Goal: Task Accomplishment & Management: Use online tool/utility

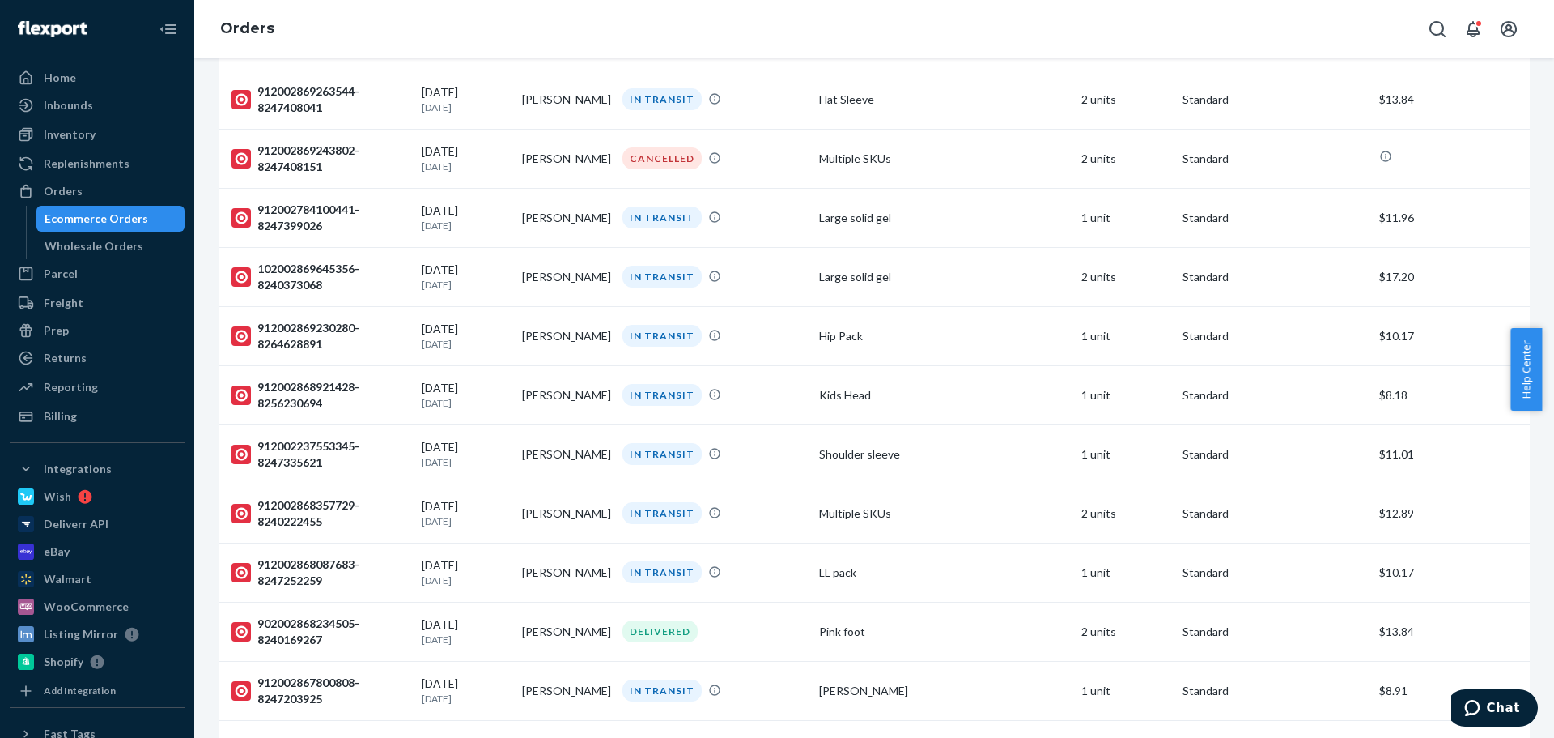
scroll to position [2105, 0]
click at [938, 174] on td "Multiple SKUs" at bounding box center [944, 155] width 262 height 59
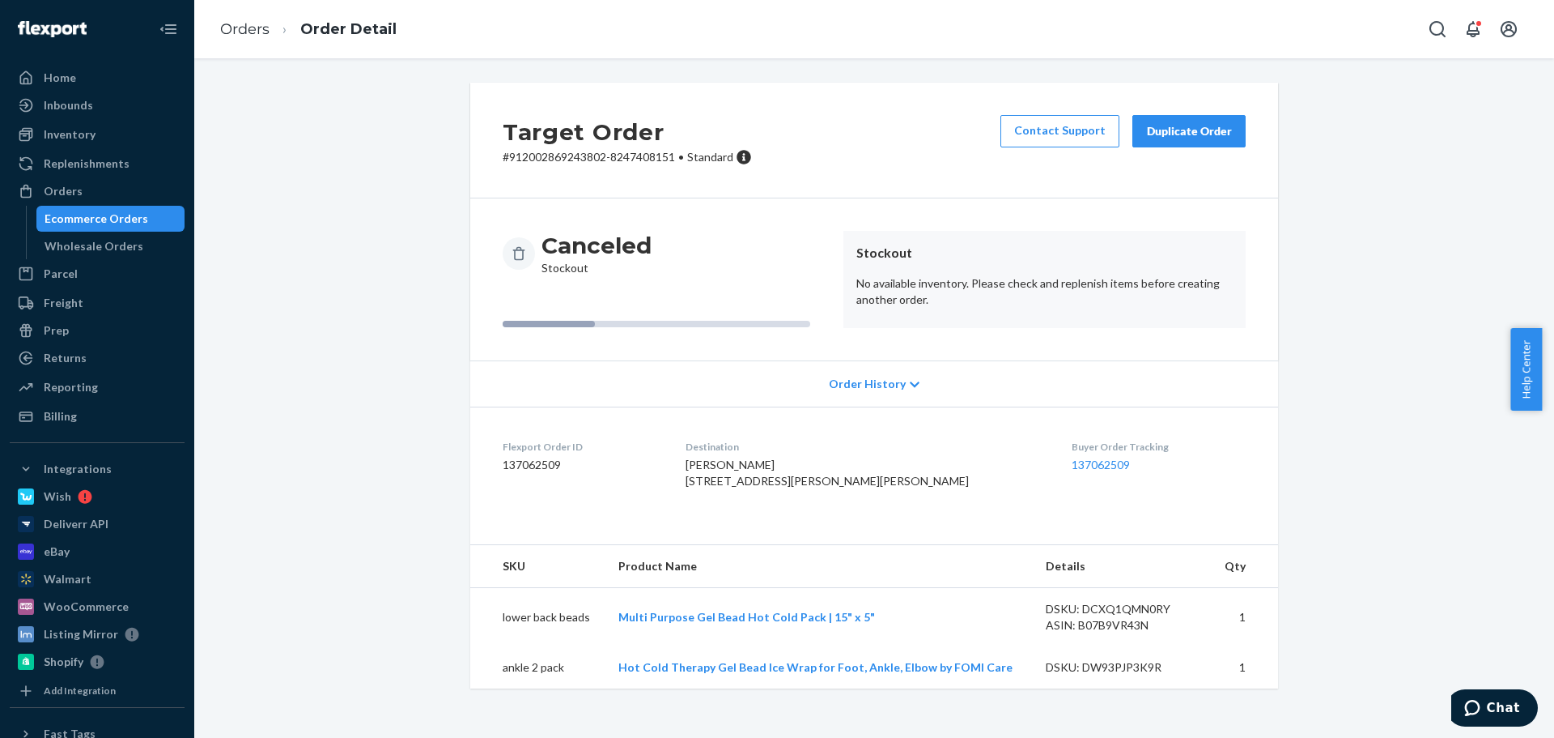
scroll to position [2, 0]
click at [785, 460] on span "[PERSON_NAME] [STREET_ADDRESS][PERSON_NAME][PERSON_NAME]" at bounding box center [827, 472] width 283 height 30
click at [785, 460] on span "Tiffany Jarvenpaa 1405 Anderson Ave Wakefield, MI 49968-1126 US" at bounding box center [827, 472] width 283 height 30
copy span "[PERSON_NAME]"
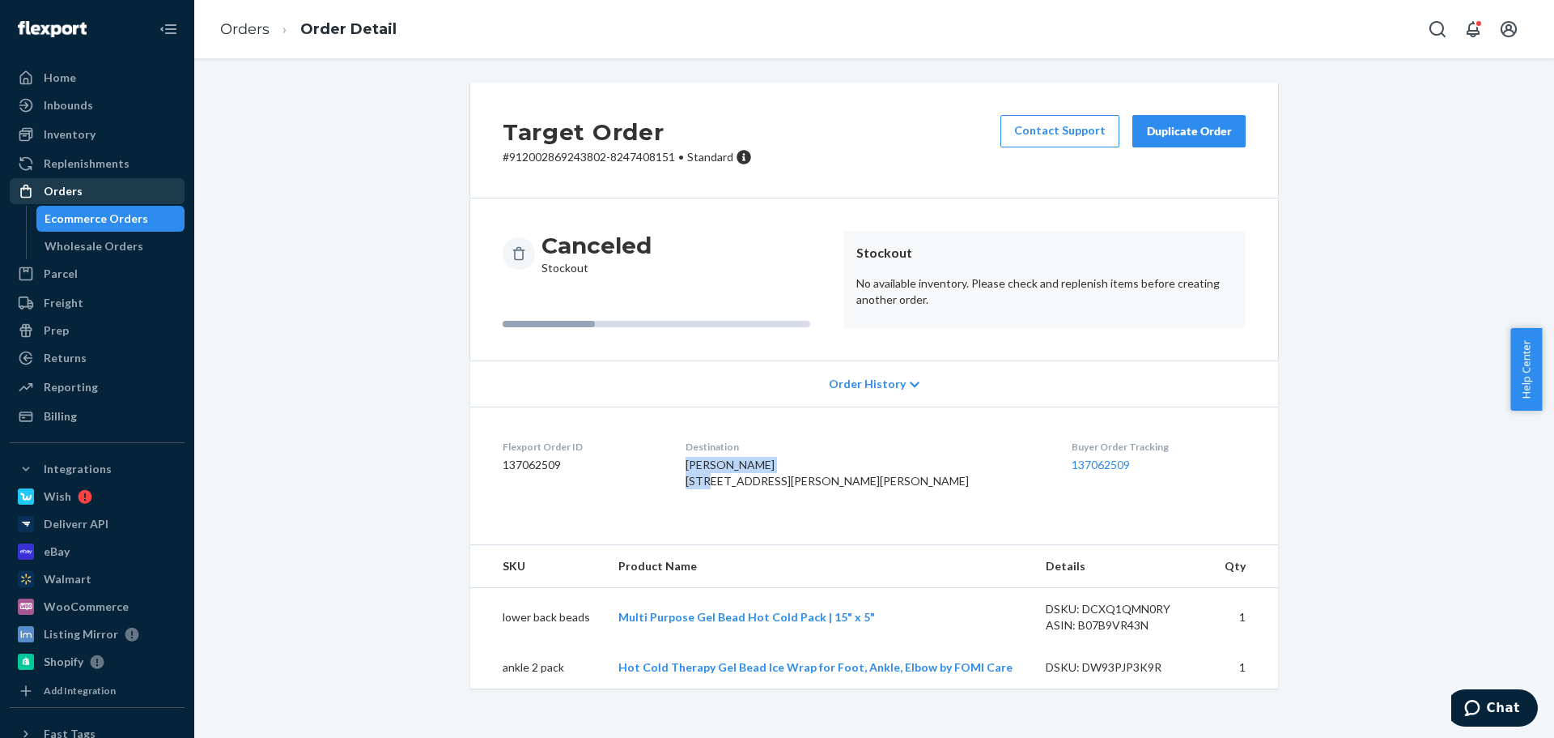
click at [80, 197] on div "Orders" at bounding box center [97, 191] width 172 height 23
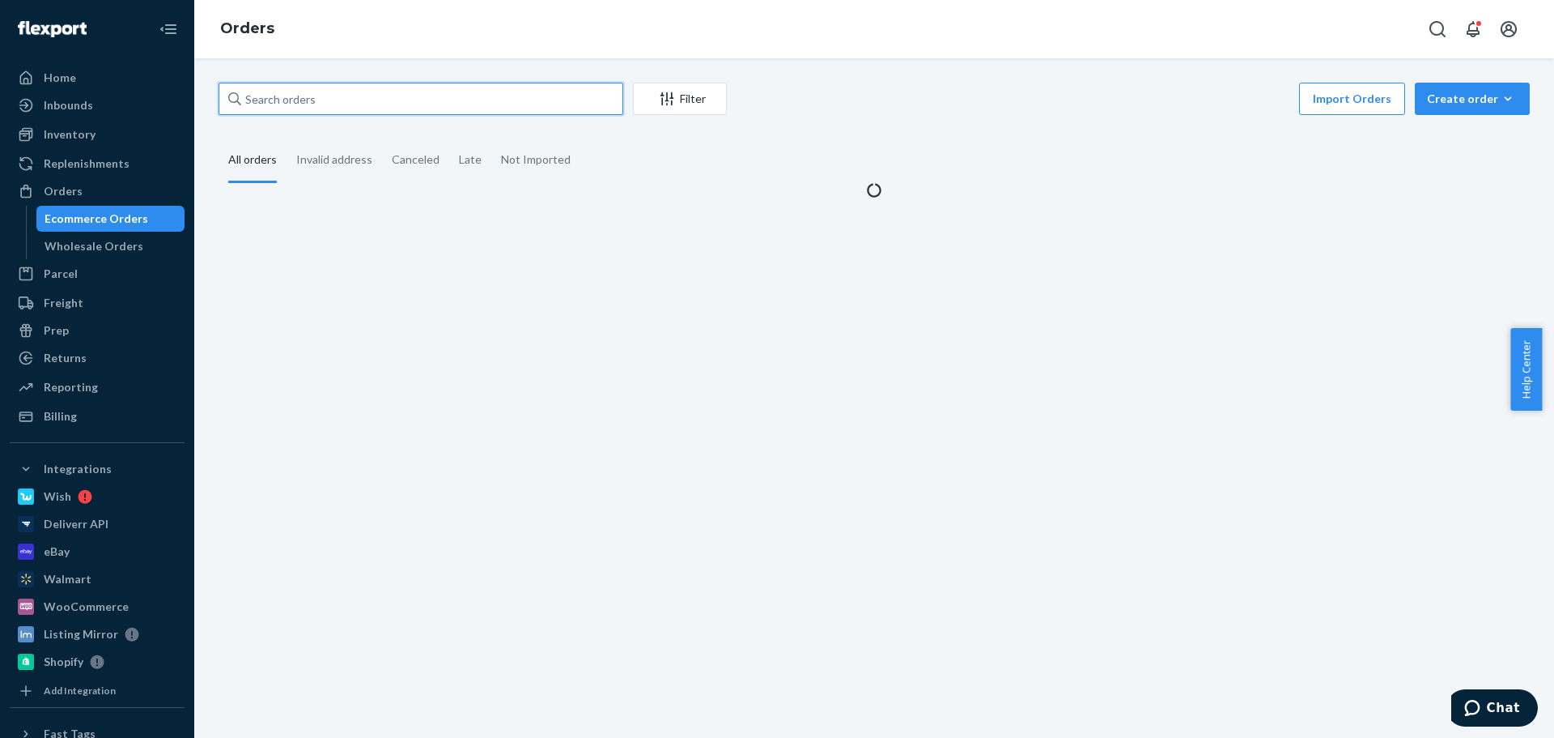
click at [321, 101] on input "text" at bounding box center [421, 99] width 405 height 32
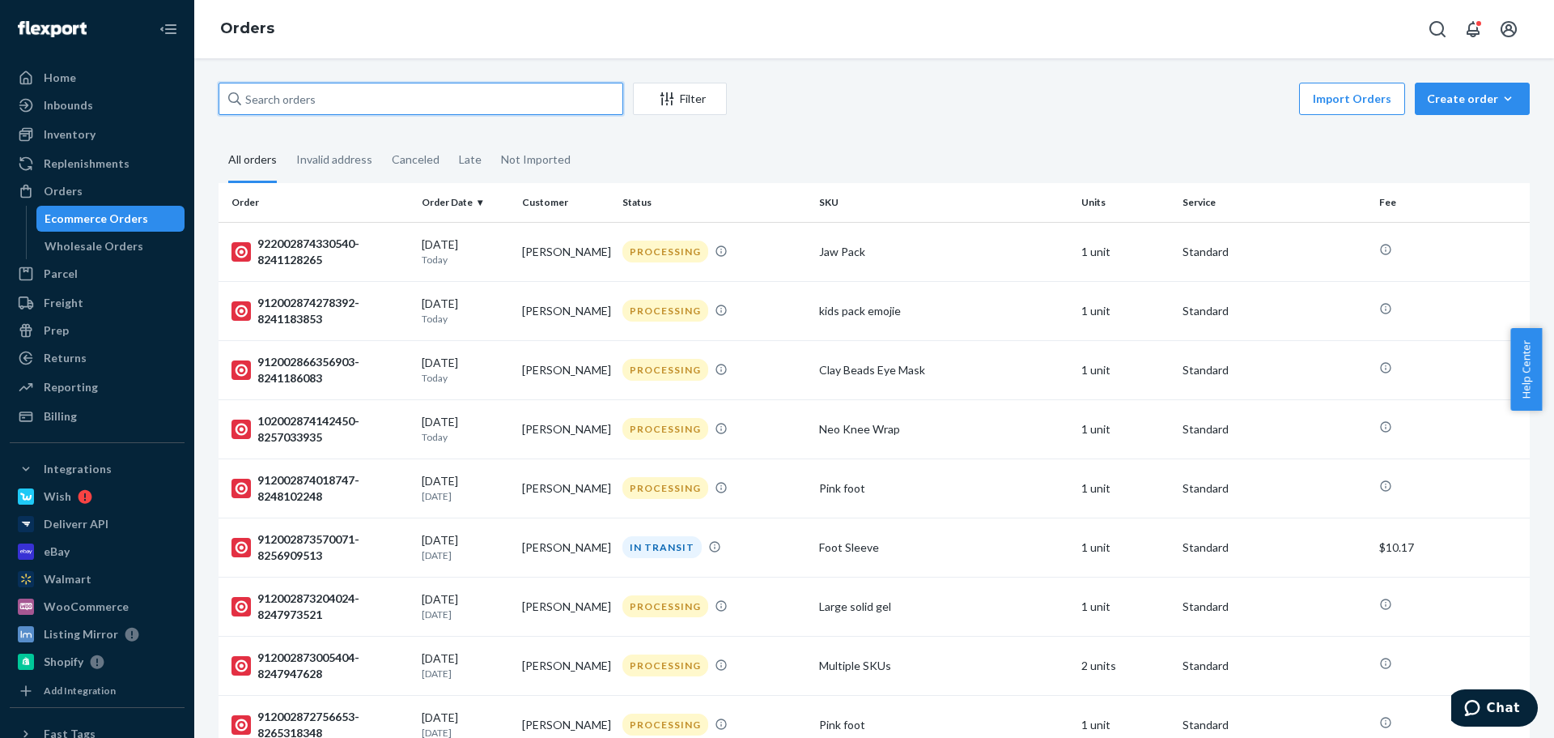
paste input "[PERSON_NAME]"
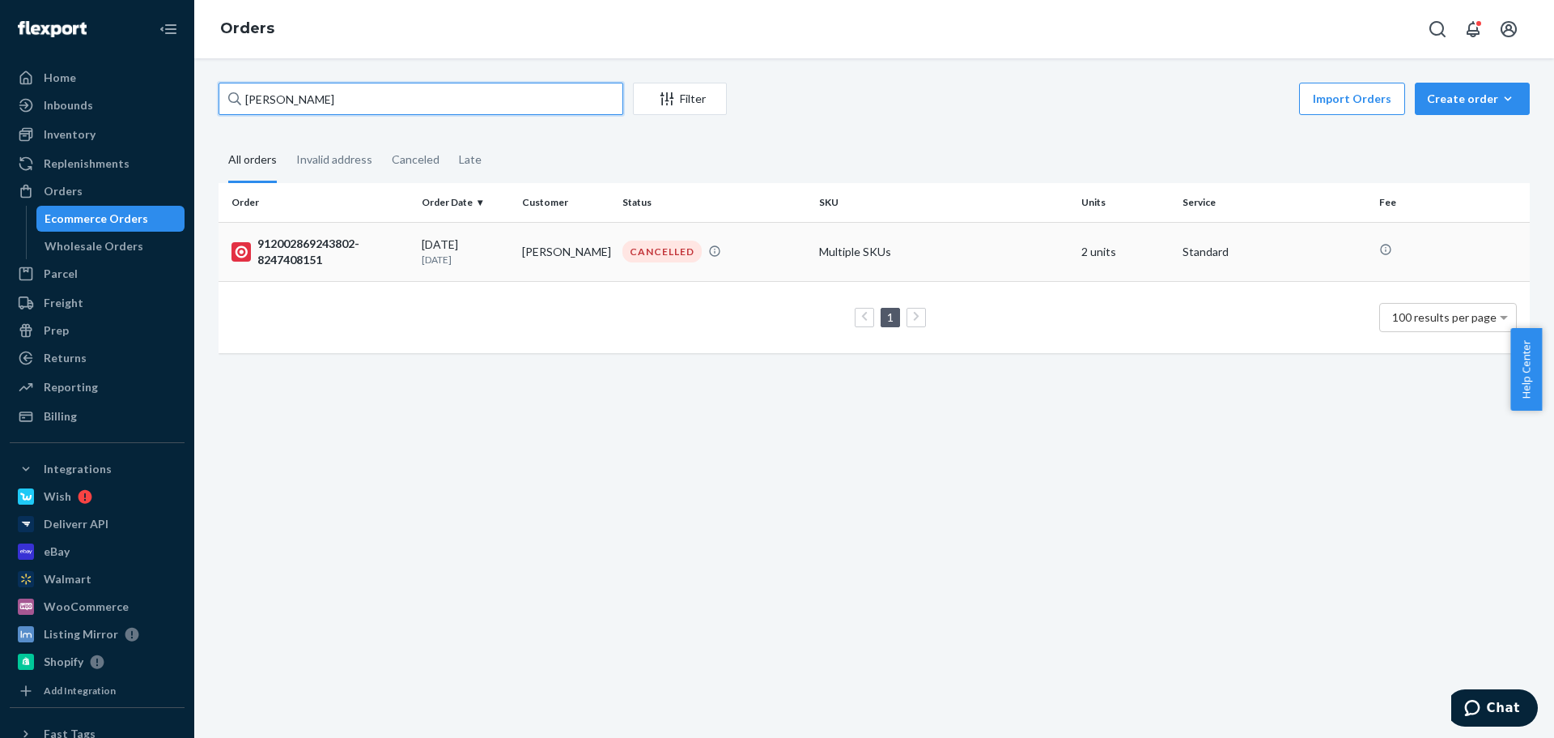
type input "[PERSON_NAME]"
click at [813, 230] on td "Multiple SKUs" at bounding box center [944, 251] width 262 height 59
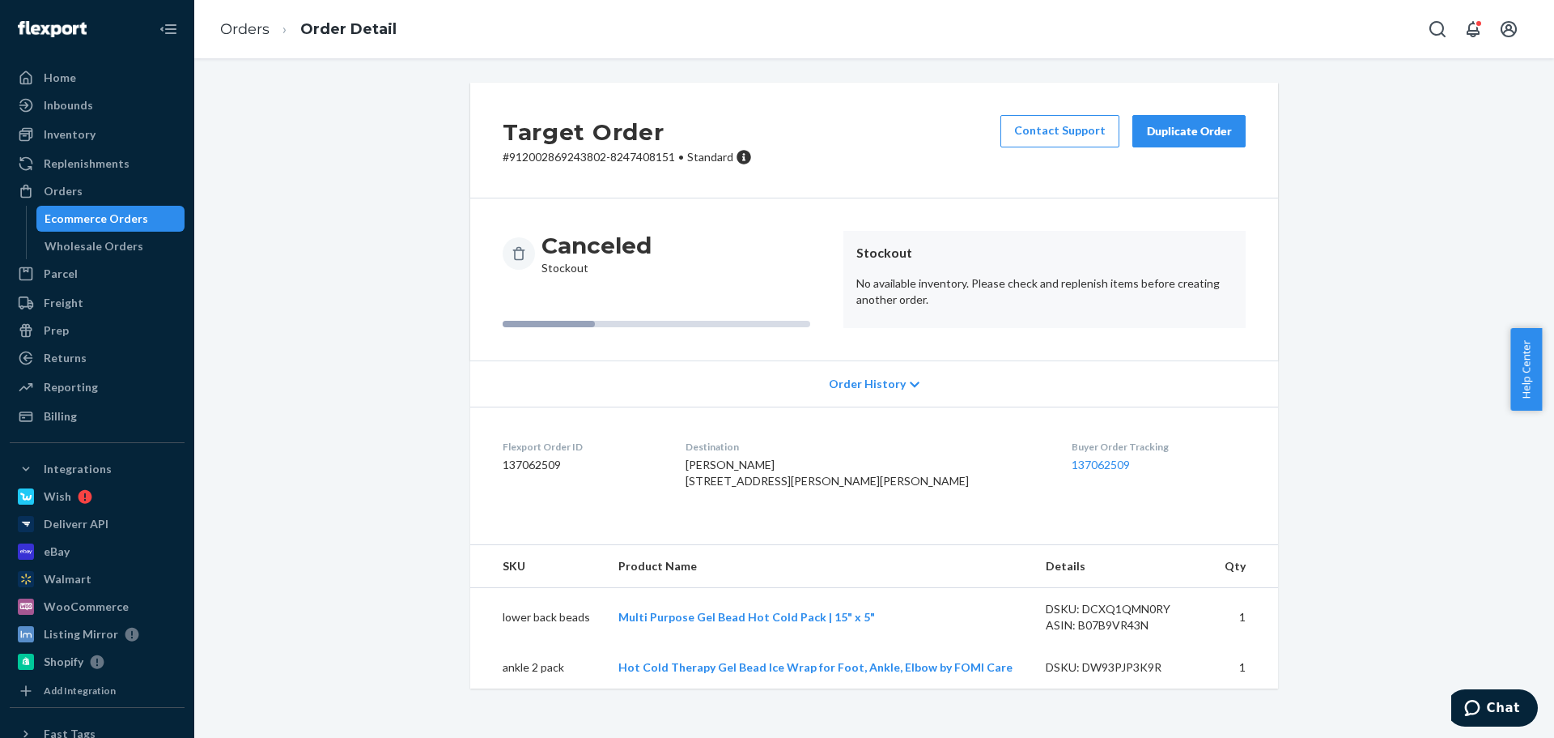
click at [1184, 138] on button "Duplicate Order" at bounding box center [1189, 131] width 113 height 32
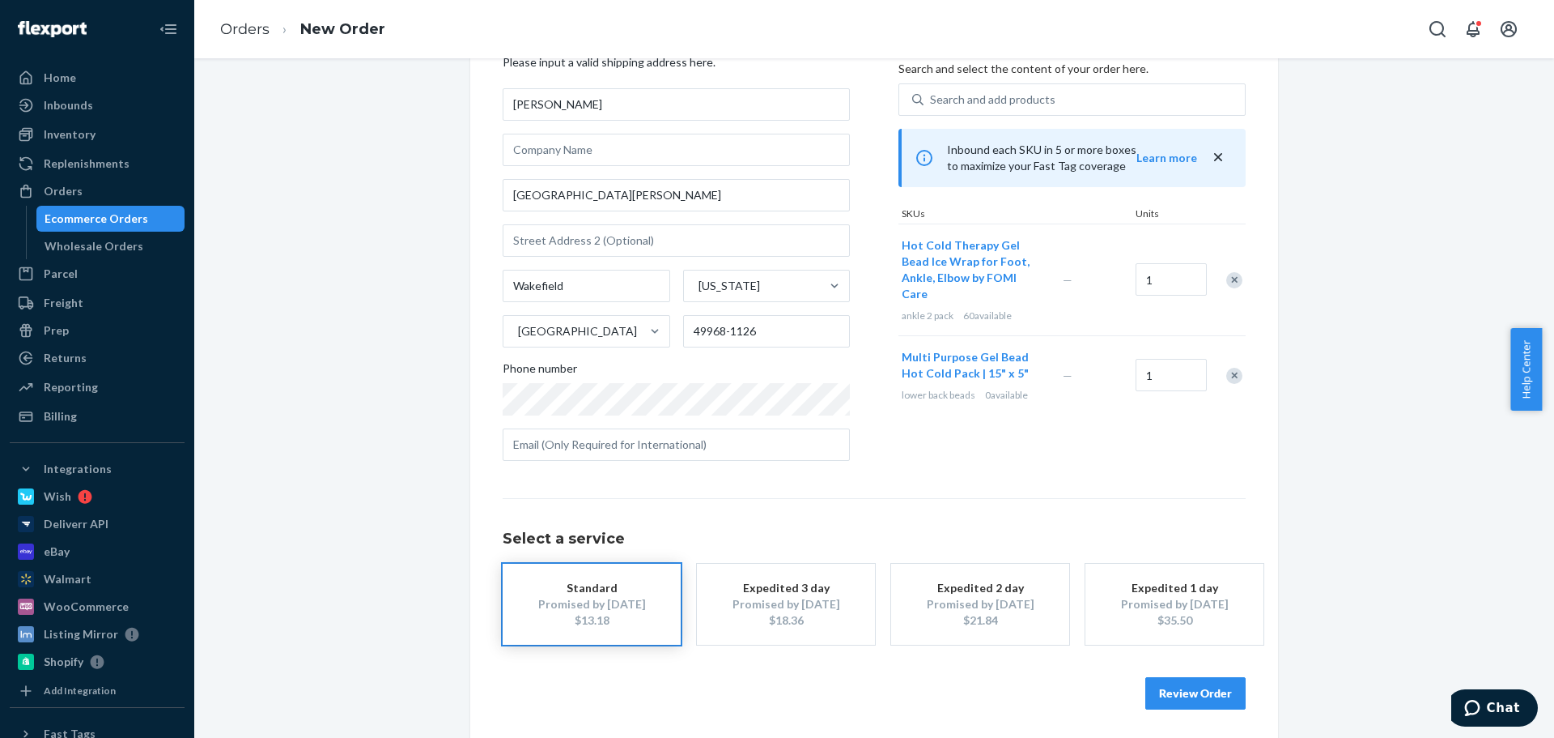
scroll to position [81, 0]
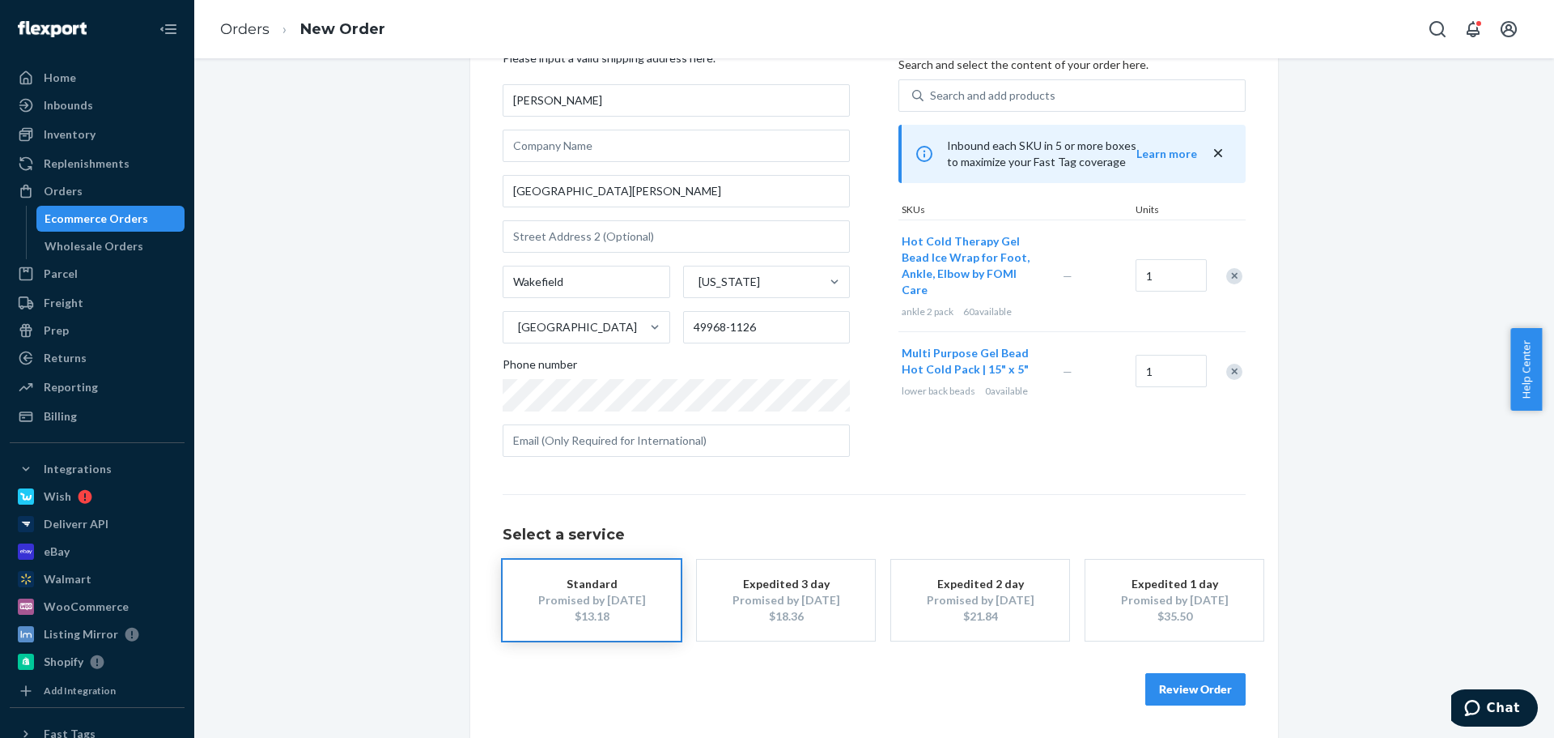
click at [1240, 356] on div at bounding box center [1226, 371] width 40 height 43
click at [1233, 364] on div "Remove Item" at bounding box center [1235, 372] width 16 height 16
click at [1207, 683] on button "Review Order" at bounding box center [1196, 689] width 100 height 32
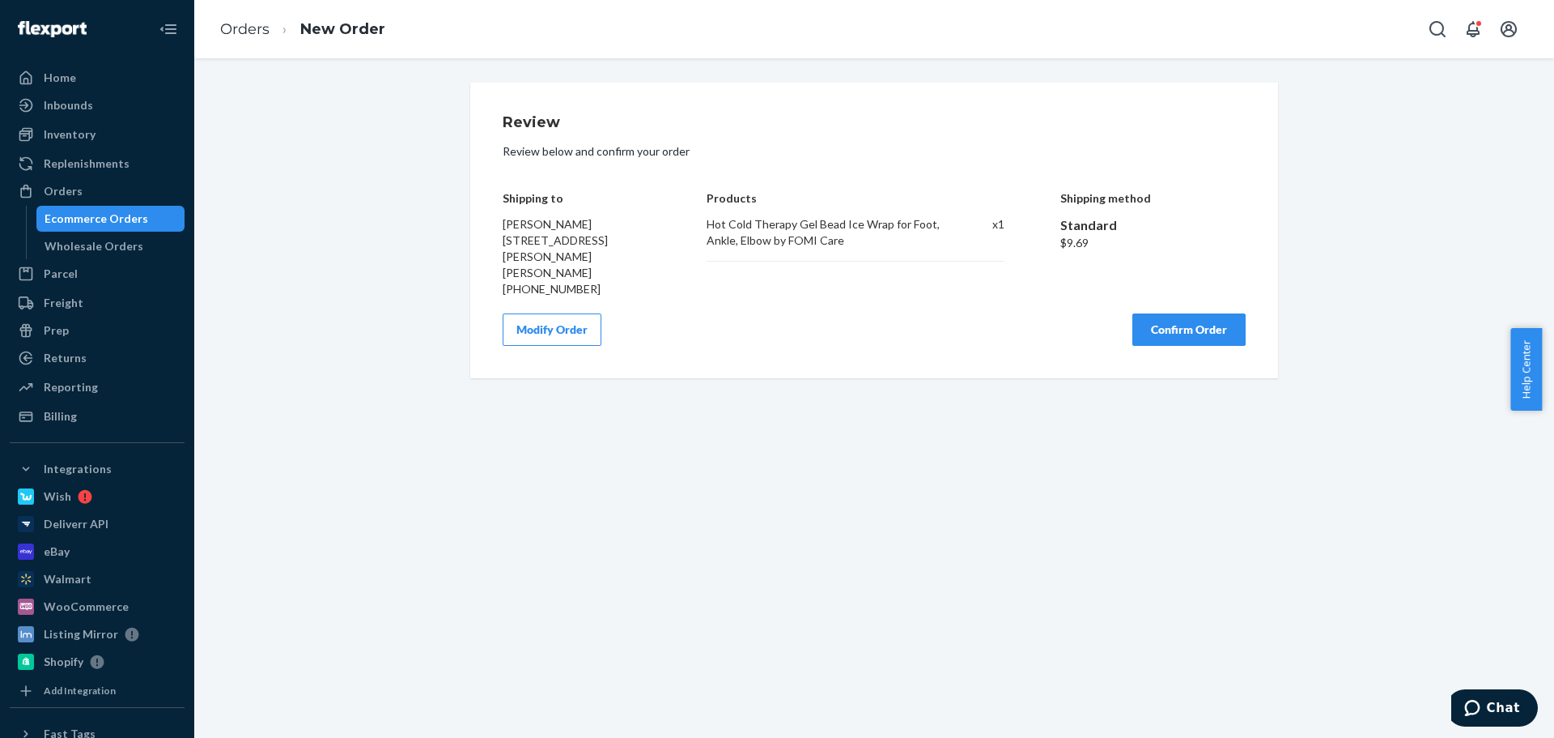
click at [1180, 321] on button "Confirm Order" at bounding box center [1189, 329] width 113 height 32
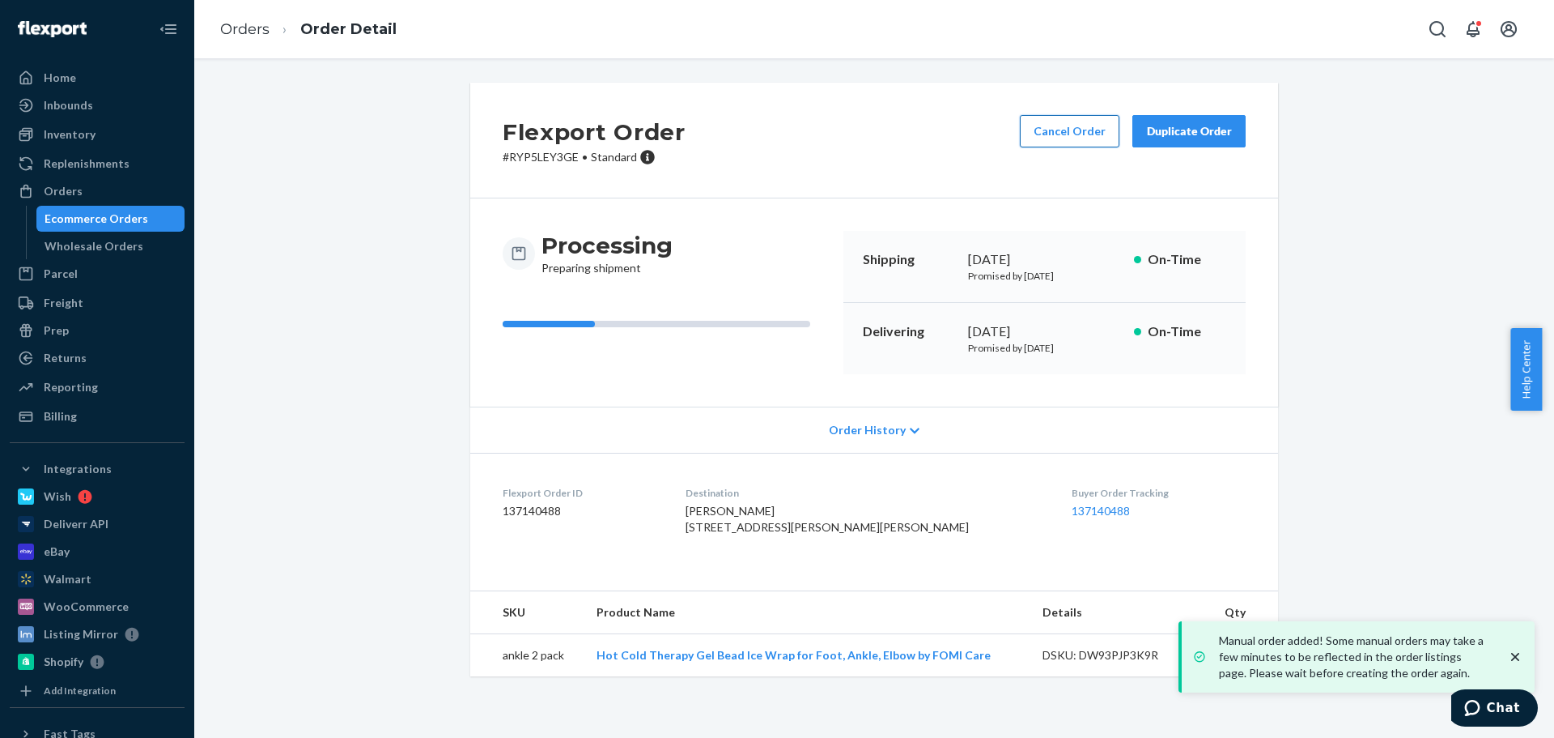
click at [1074, 132] on button "Cancel Order" at bounding box center [1070, 131] width 100 height 32
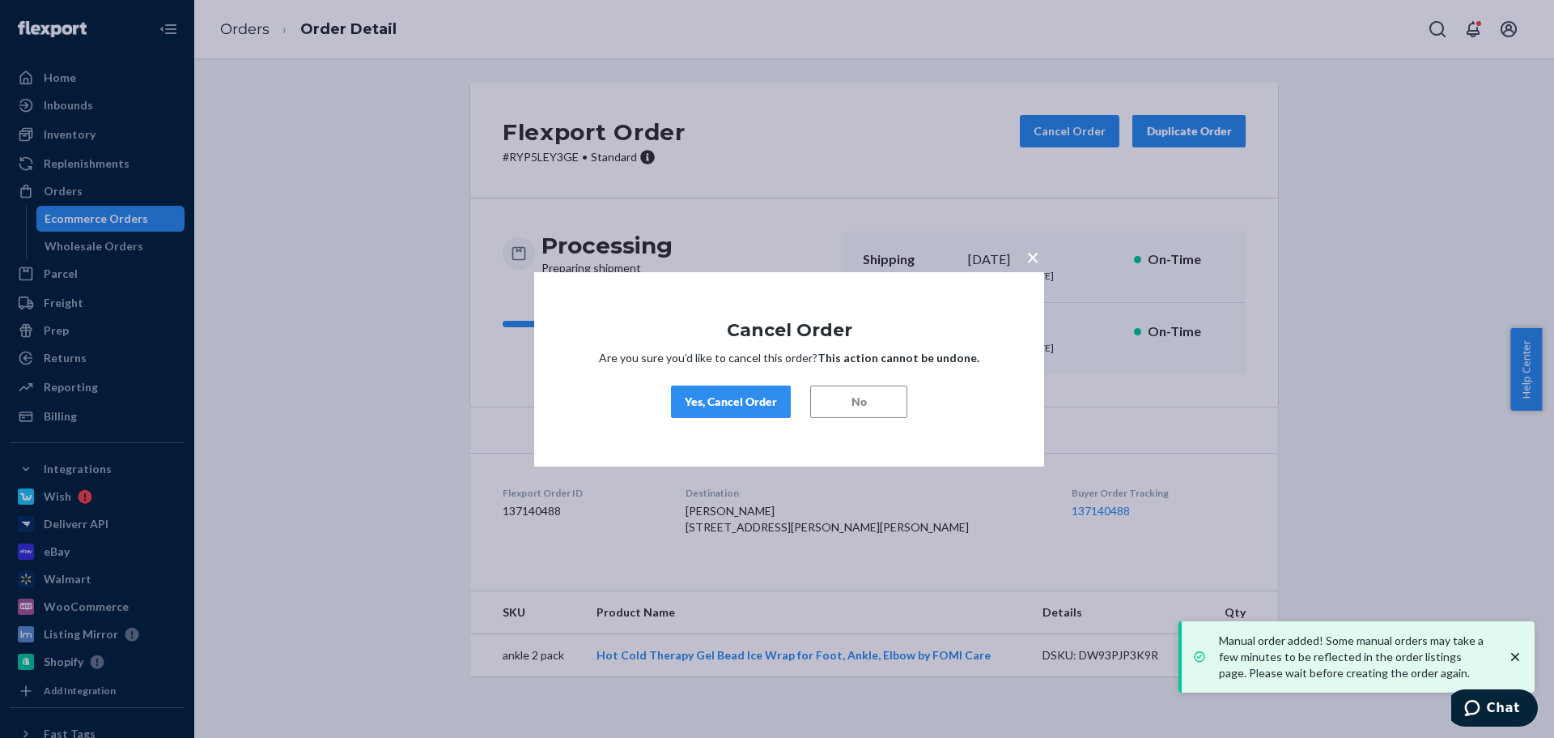
click at [725, 404] on div "Yes, Cancel Order" at bounding box center [731, 401] width 92 height 16
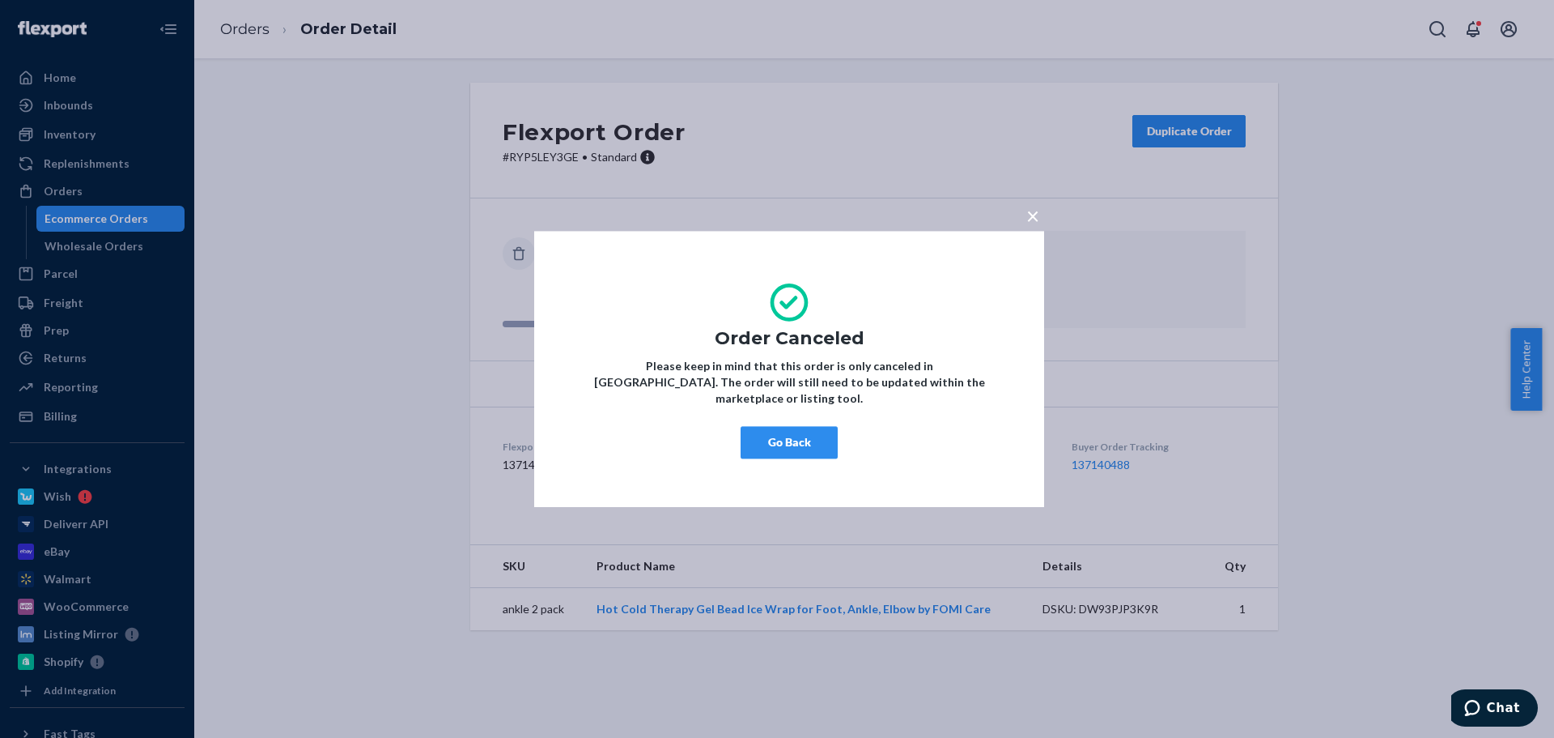
click at [1036, 223] on span "×" at bounding box center [1033, 216] width 13 height 28
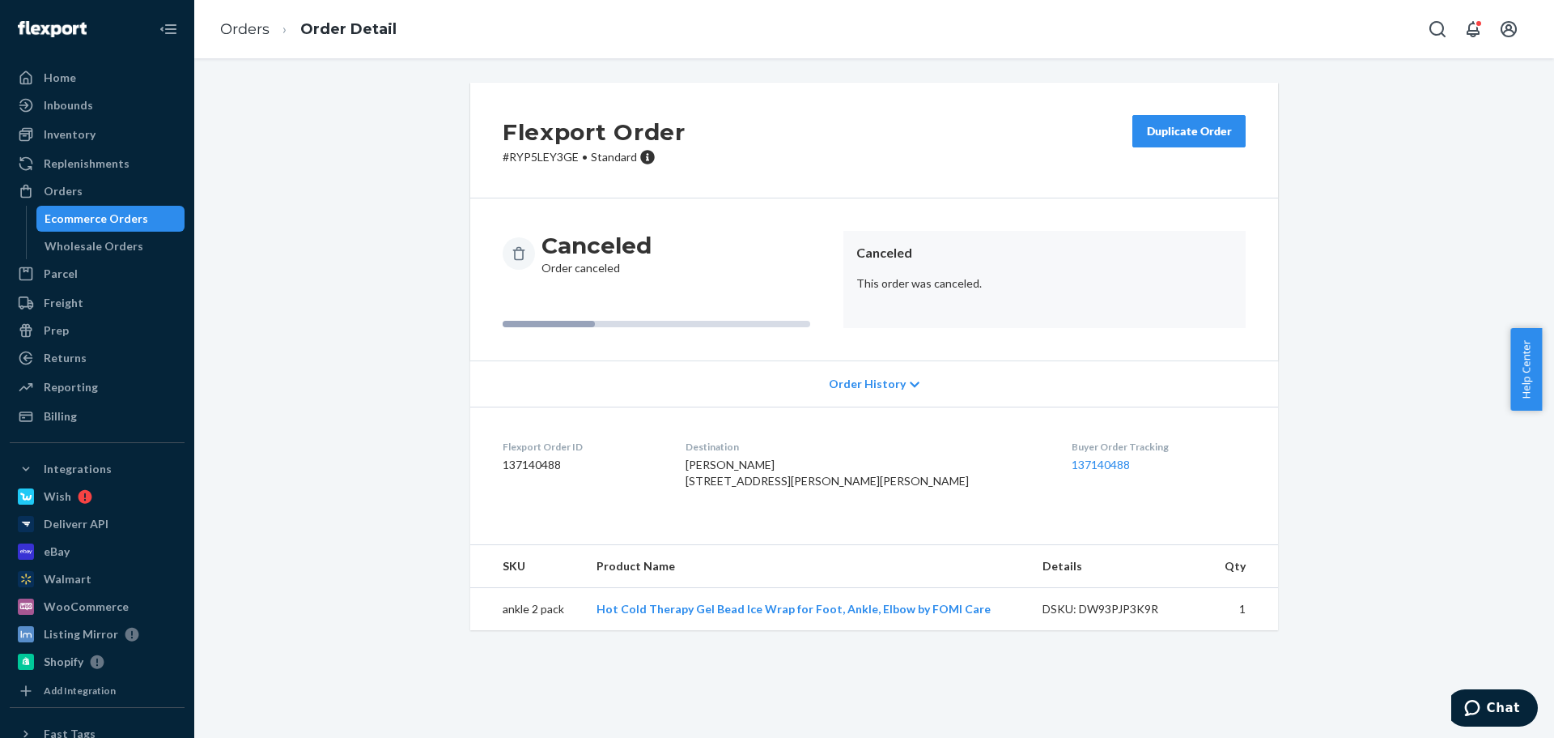
drag, startPoint x: 843, startPoint y: 503, endPoint x: 728, endPoint y: 470, distance: 119.7
click at [728, 470] on dl "Flexport Order ID 137140488 Destination Tiffany Jarvenpaa 1405 Anderson Ave Wak…" at bounding box center [874, 466] width 808 height 121
copy span "Tiffany Jarvenpaa 1405 Anderson Ave Wakefield, MI 49968-1126"
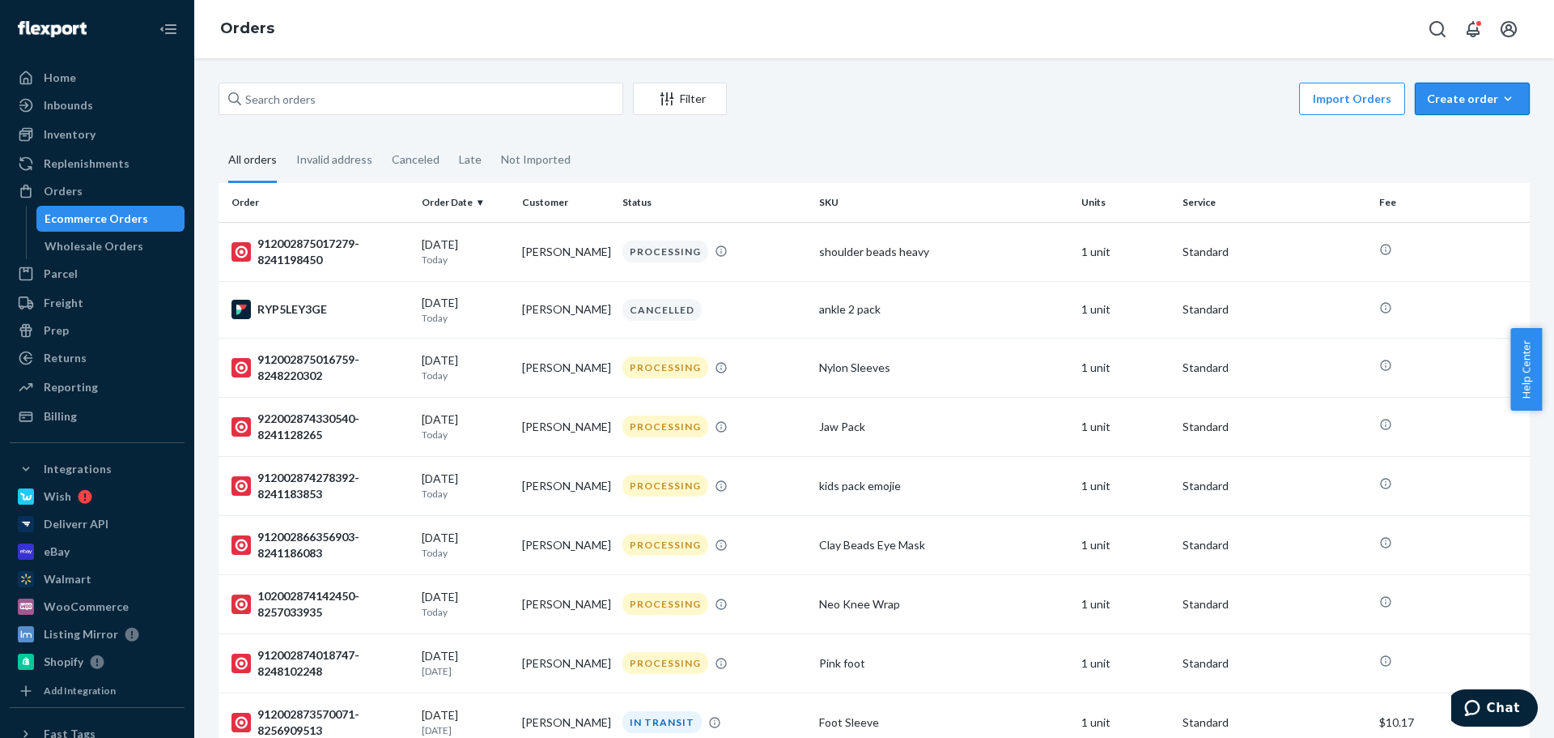
click at [1486, 87] on button "Create order Ecommerce order Removal order" at bounding box center [1472, 99] width 115 height 32
click at [1452, 141] on span "Ecommerce order" at bounding box center [1482, 137] width 100 height 11
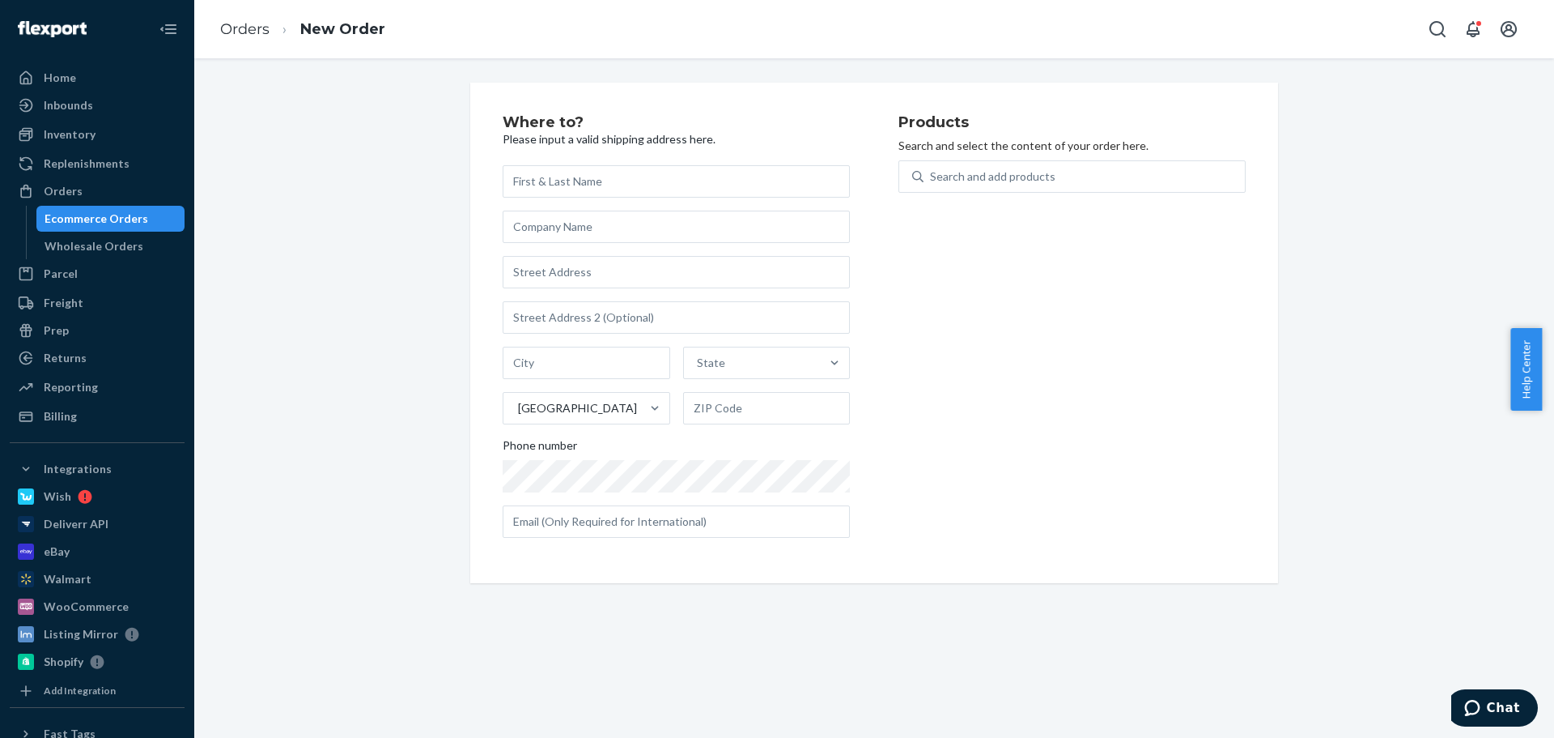
click at [640, 172] on input "text" at bounding box center [676, 181] width 347 height 32
click at [640, 189] on input "text" at bounding box center [676, 181] width 347 height 32
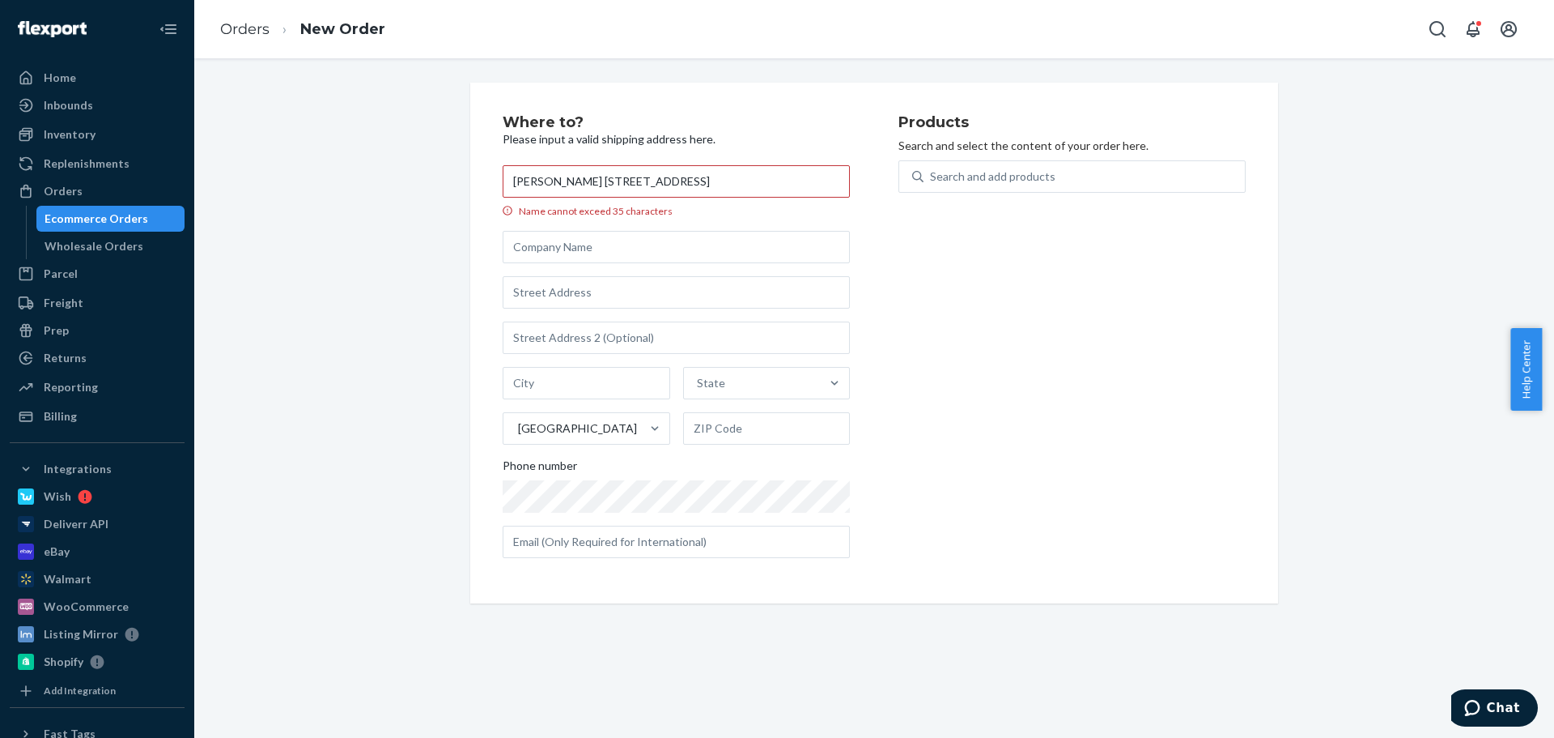
drag, startPoint x: 802, startPoint y: 178, endPoint x: 585, endPoint y: 180, distance: 217.8
click at [585, 180] on input "Rachel Hannon 236 ISLE RD BUTLER, PA 16001-8547 US" at bounding box center [676, 181] width 347 height 32
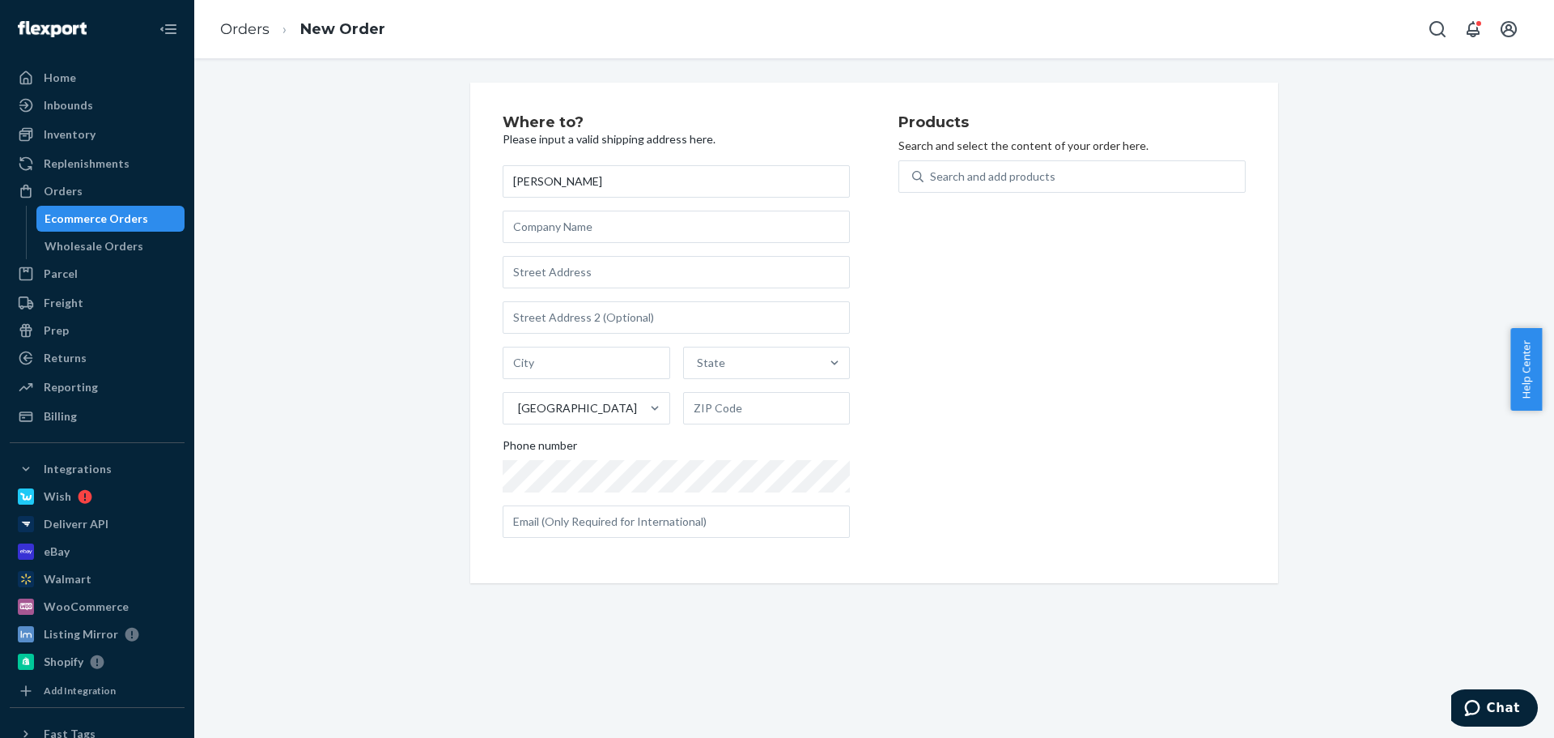
type input "[PERSON_NAME]"
click at [548, 262] on input "text" at bounding box center [676, 272] width 347 height 32
paste input "236 ISLE RD BUTLER, PA 16001-8547 US"
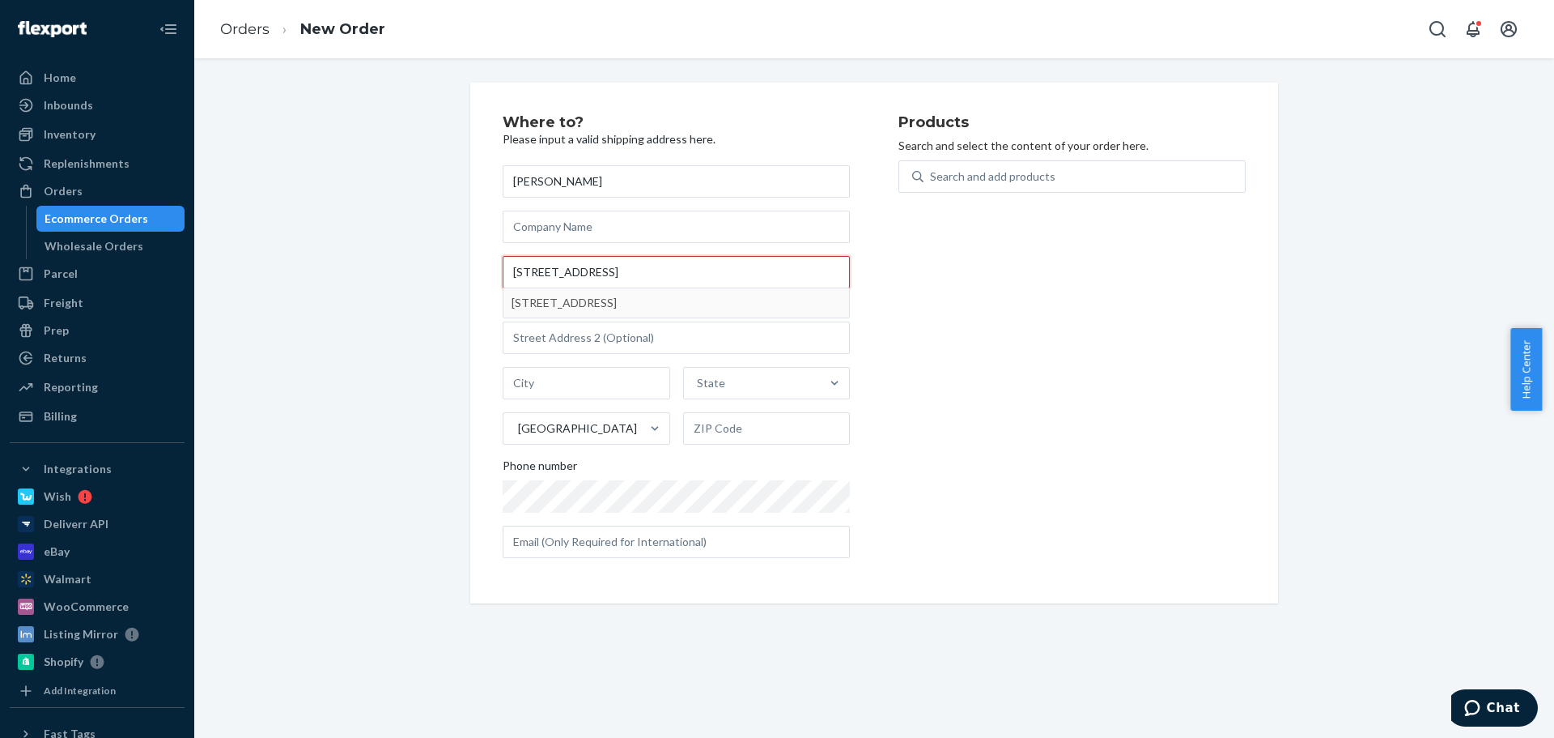
type input "236 ISLE RD BUTLER, PA 16001-8547 US"
type input "Butler"
type input "16001"
type input "236 Isle Rd"
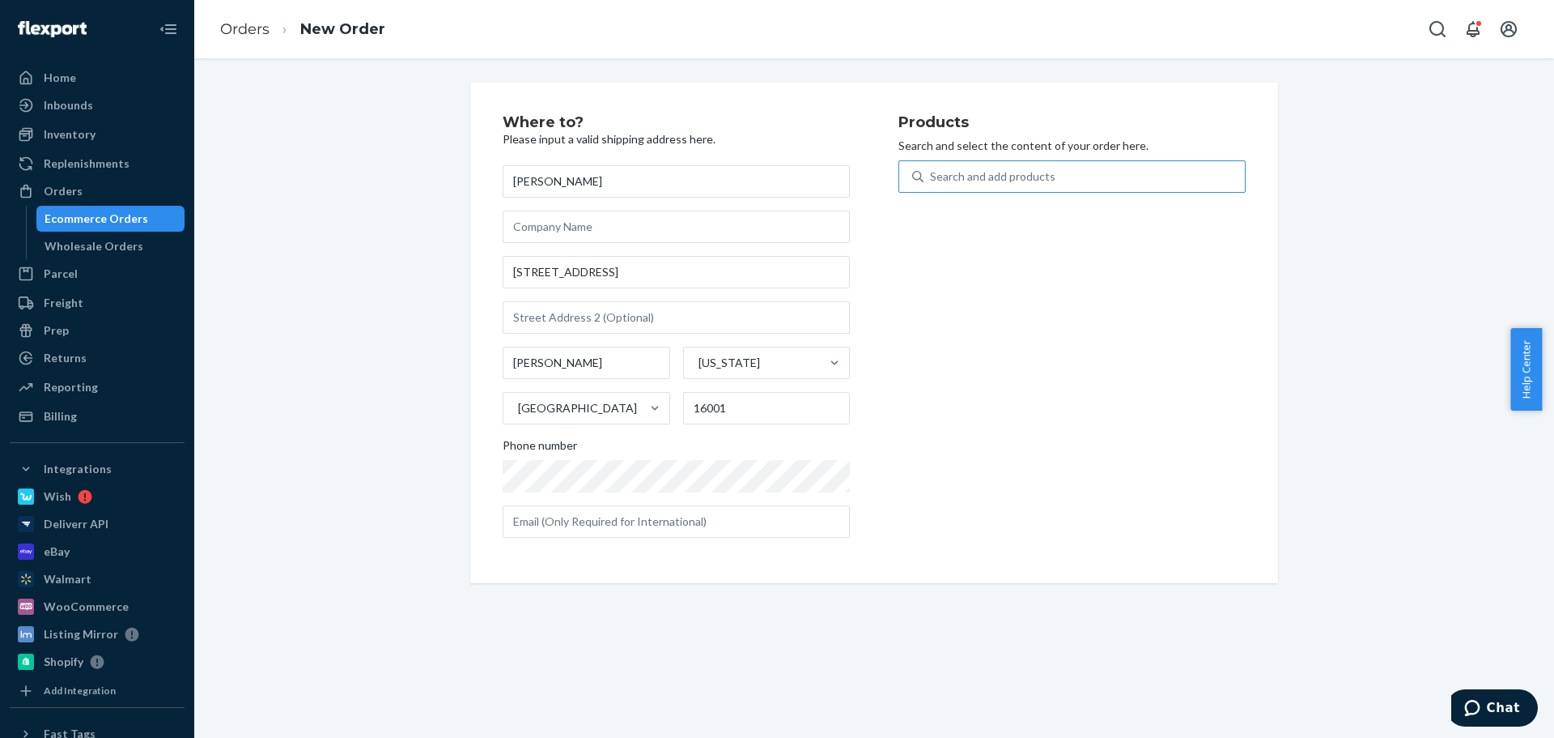
click at [1020, 160] on div "Search and add products" at bounding box center [1072, 176] width 347 height 32
click at [932, 168] on input "Search and add products" at bounding box center [931, 176] width 2 height 16
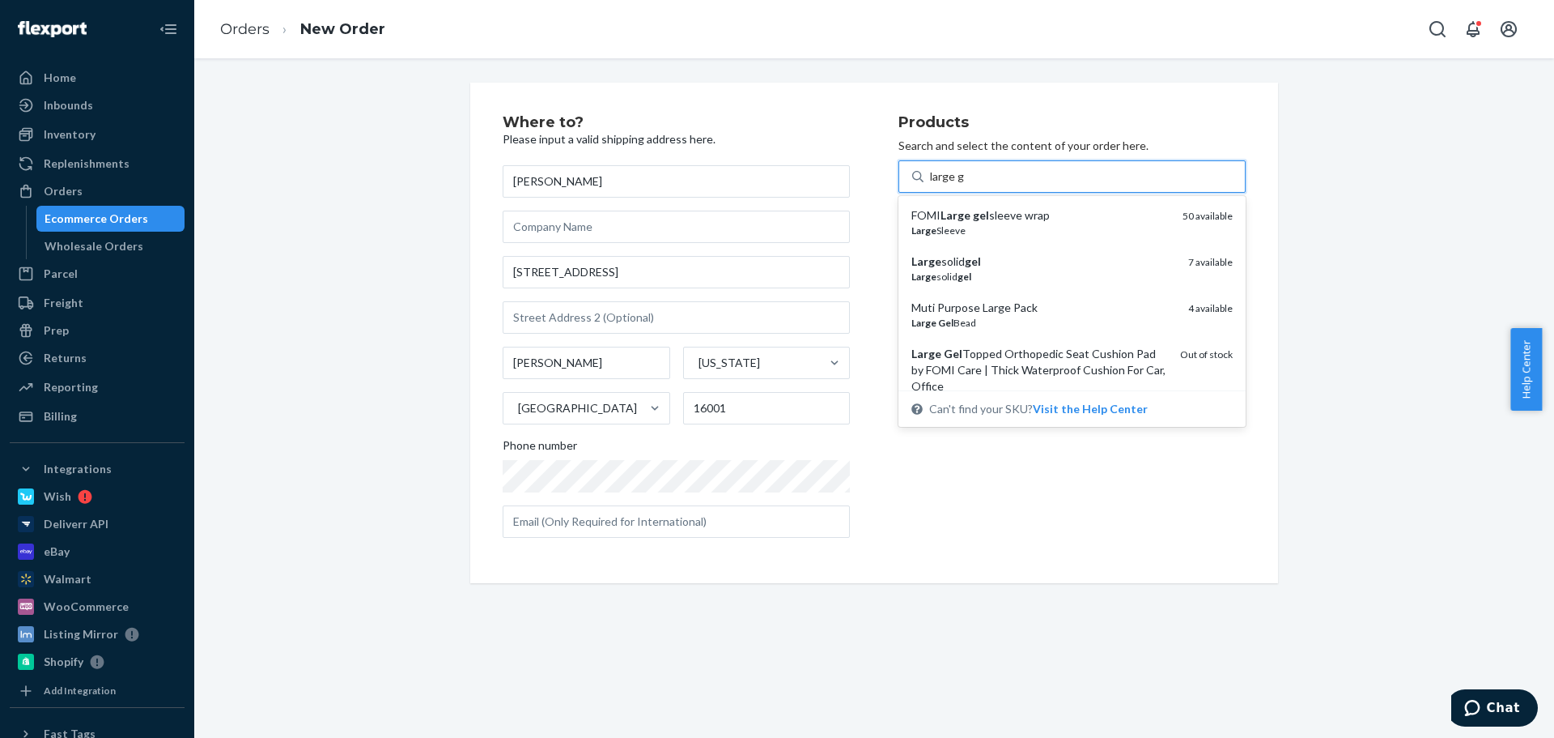
type input "large ge"
click at [1049, 324] on div "Large Gel Bead" at bounding box center [1044, 323] width 264 height 14
click at [971, 185] on input "large ge" at bounding box center [950, 176] width 40 height 16
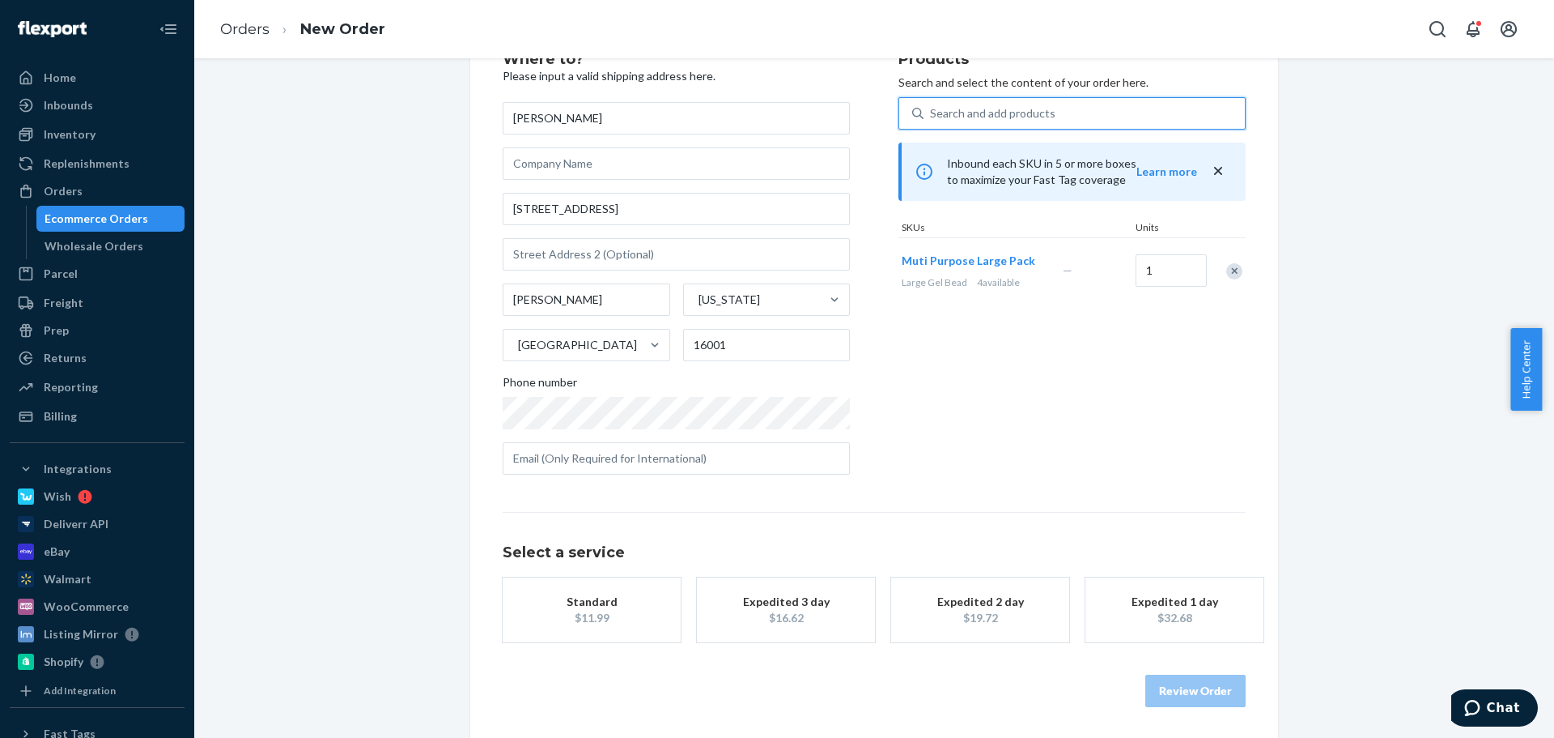
scroll to position [65, 0]
click at [599, 613] on div "Promised by Oct 1, 2025" at bounding box center [592, 616] width 130 height 16
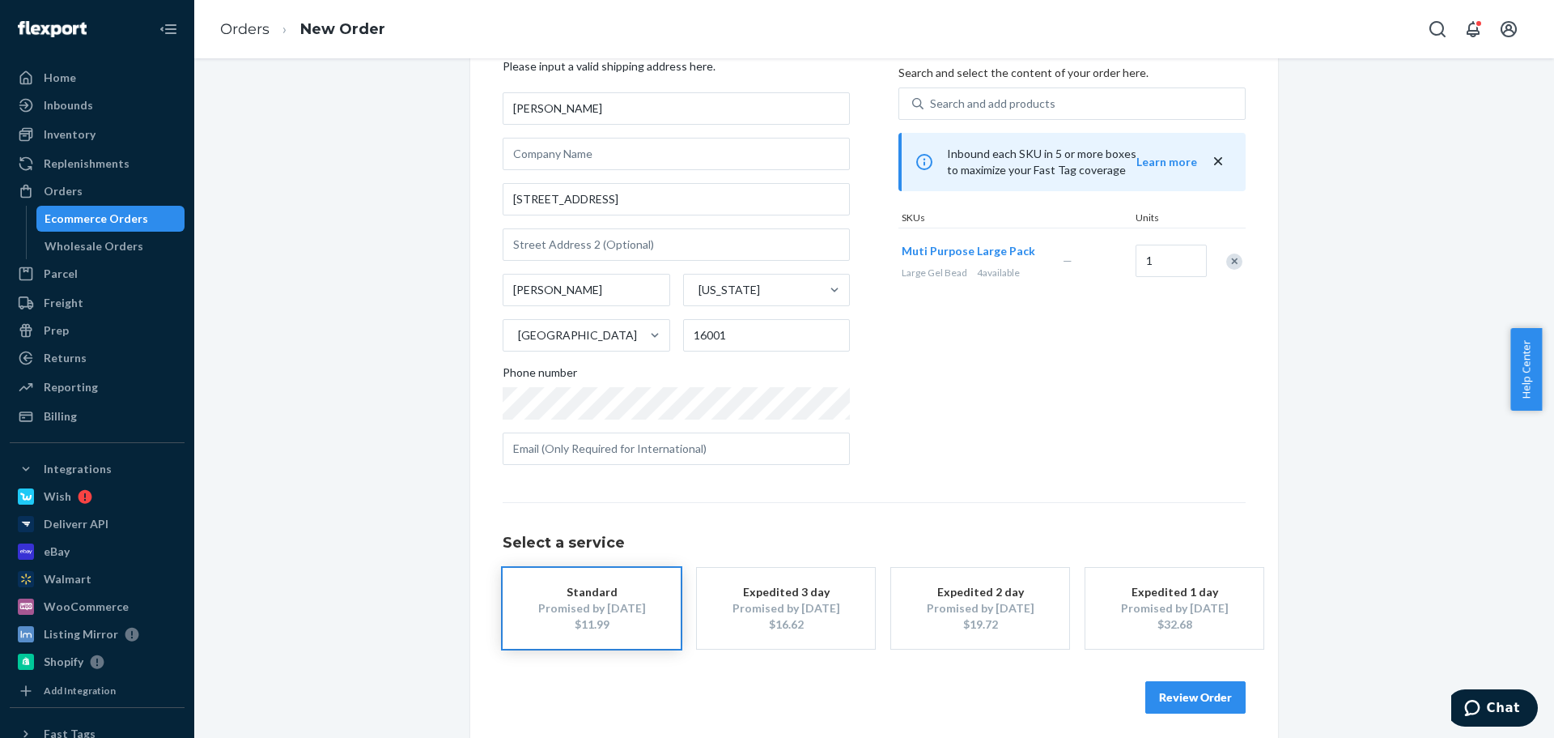
scroll to position [81, 0]
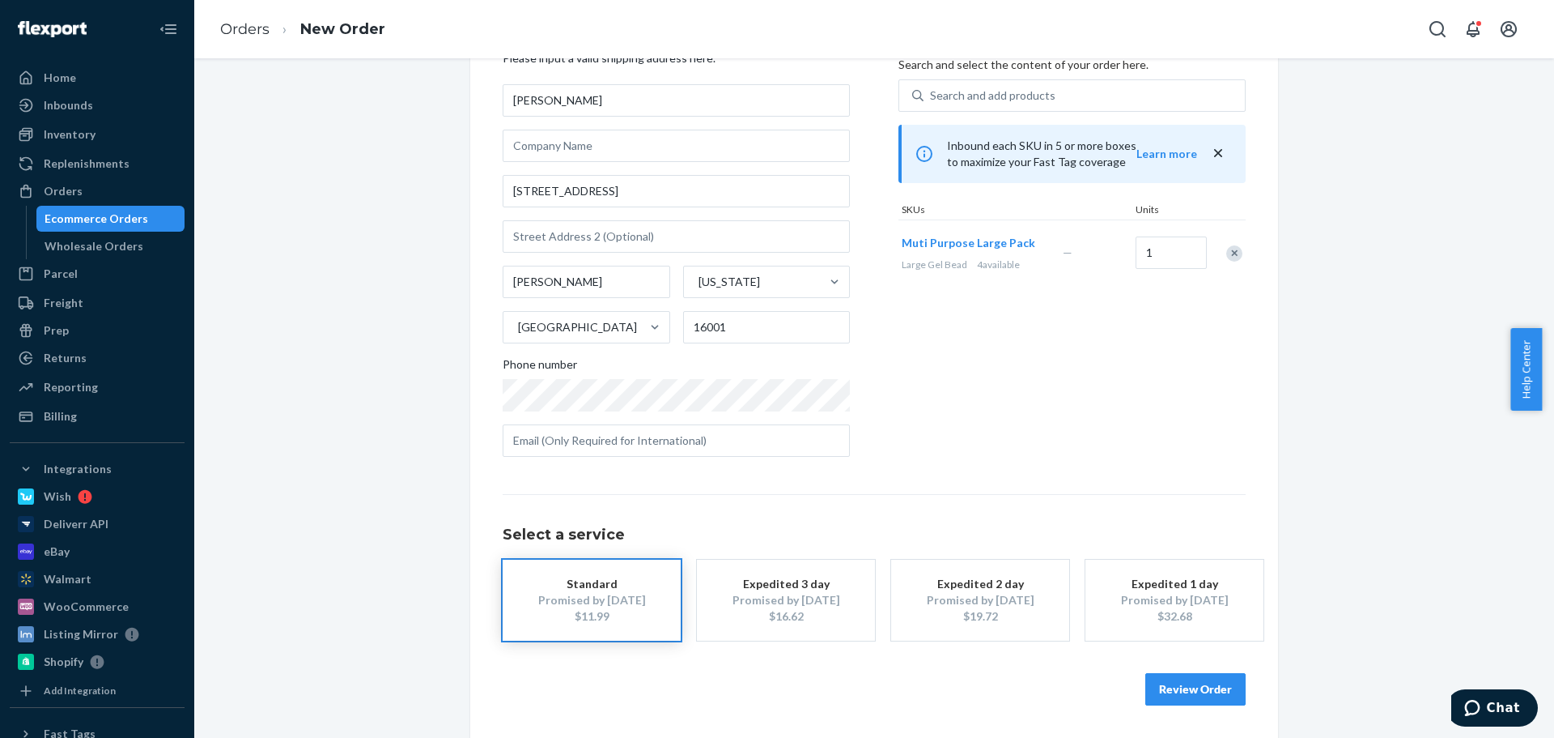
click at [1184, 679] on button "Review Order" at bounding box center [1196, 689] width 100 height 32
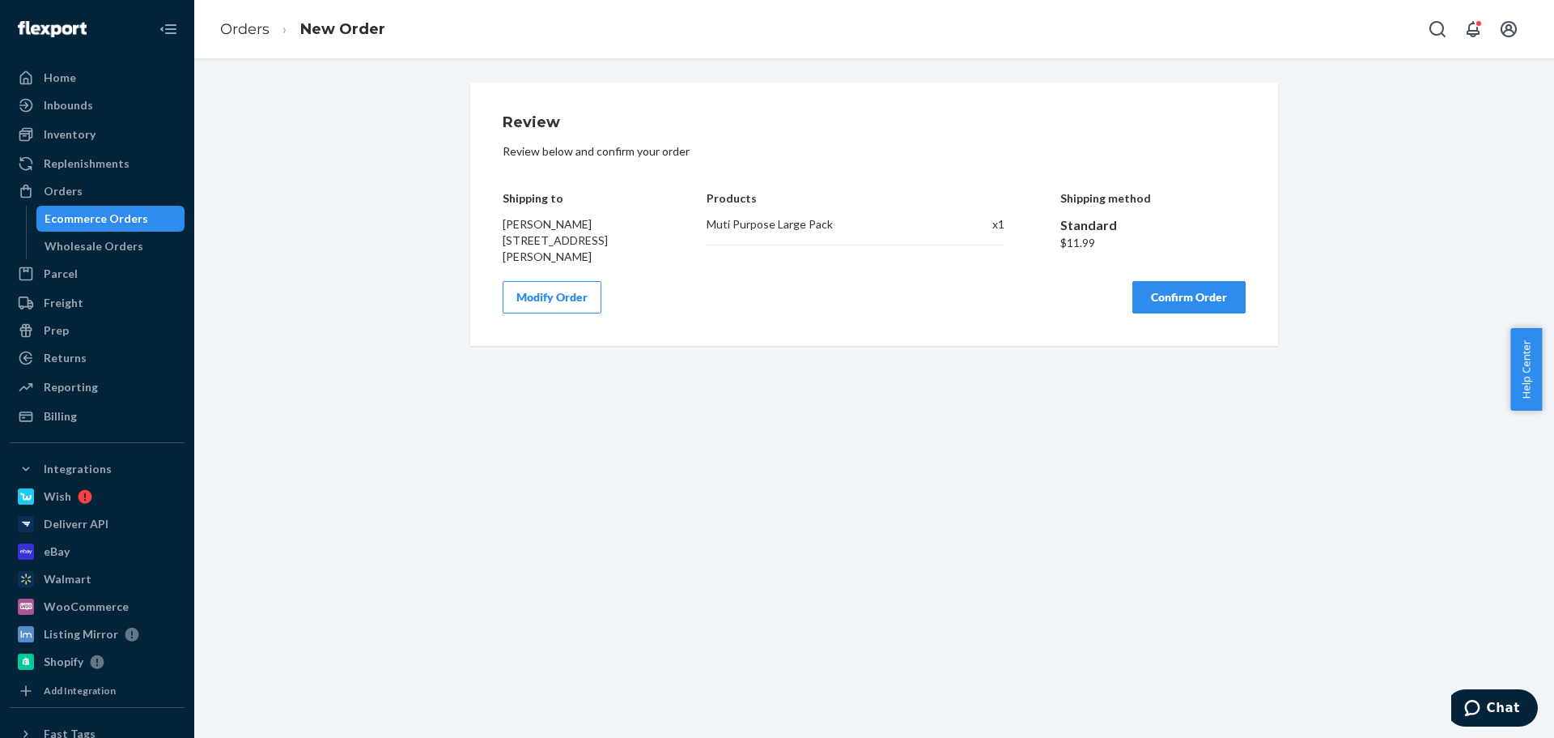
click at [1191, 304] on button "Confirm Order" at bounding box center [1189, 297] width 113 height 32
